Goal: Task Accomplishment & Management: Use online tool/utility

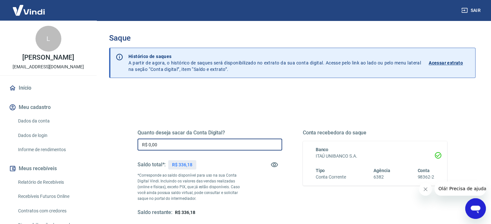
click at [161, 146] on input "R$ 0,00" at bounding box center [210, 145] width 145 height 12
type input "R$ 336,18"
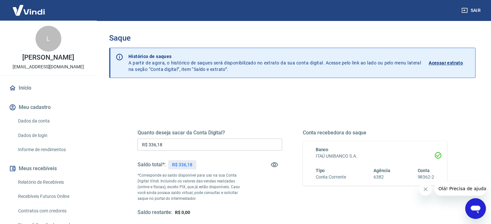
click at [286, 198] on div "Quanto deseja sacar da Conta Digital? R$ 336,18 ​ Saldo total*: R$ 336,18 *Corr…" at bounding box center [293, 173] width 310 height 87
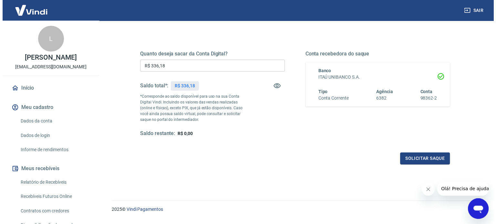
scroll to position [94, 0]
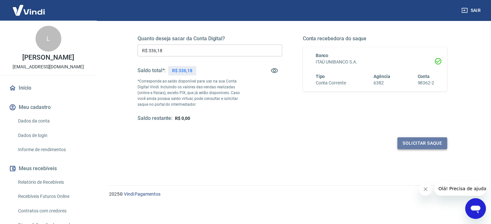
click at [420, 140] on button "Solicitar saque" at bounding box center [423, 144] width 50 height 12
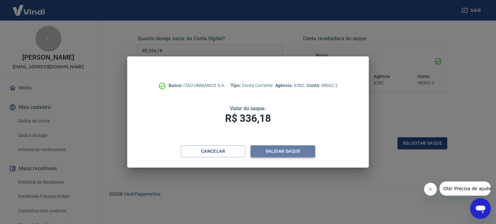
click at [291, 152] on button "Validar saque" at bounding box center [283, 152] width 65 height 12
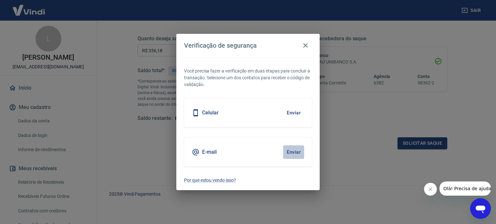
click at [291, 152] on button "Enviar" at bounding box center [293, 153] width 21 height 14
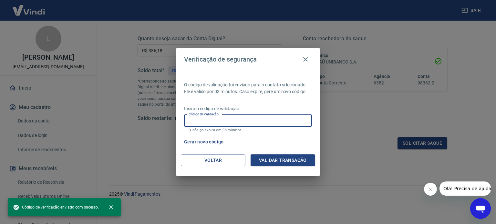
click at [211, 120] on input "Código de validação" at bounding box center [248, 121] width 128 height 12
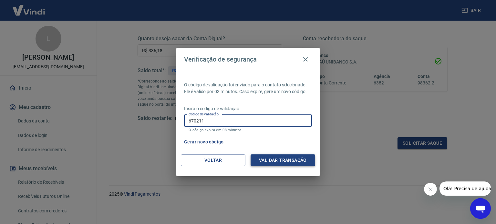
type input "670211"
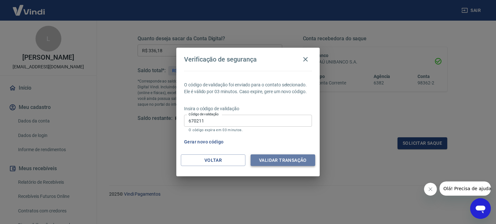
click at [265, 162] on button "Validar transação" at bounding box center [283, 161] width 65 height 12
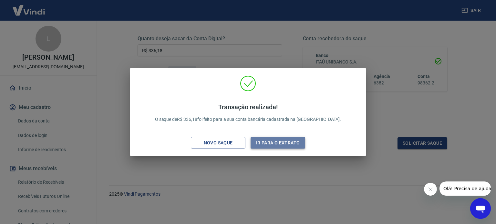
click at [277, 141] on button "Ir para o extrato" at bounding box center [278, 143] width 55 height 12
